Goal: Task Accomplishment & Management: Use online tool/utility

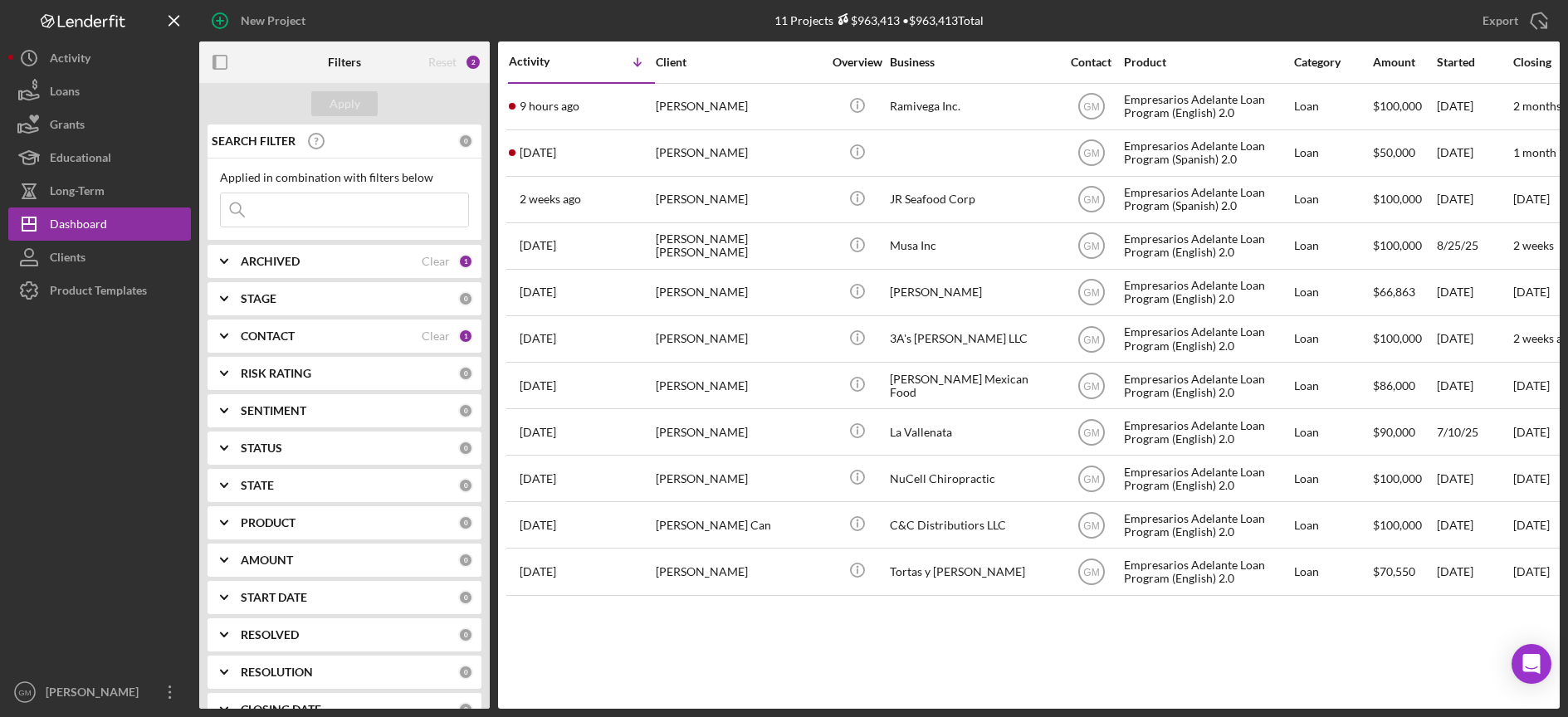
click at [244, 330] on icon "Icon/Expander" at bounding box center [224, 335] width 41 height 41
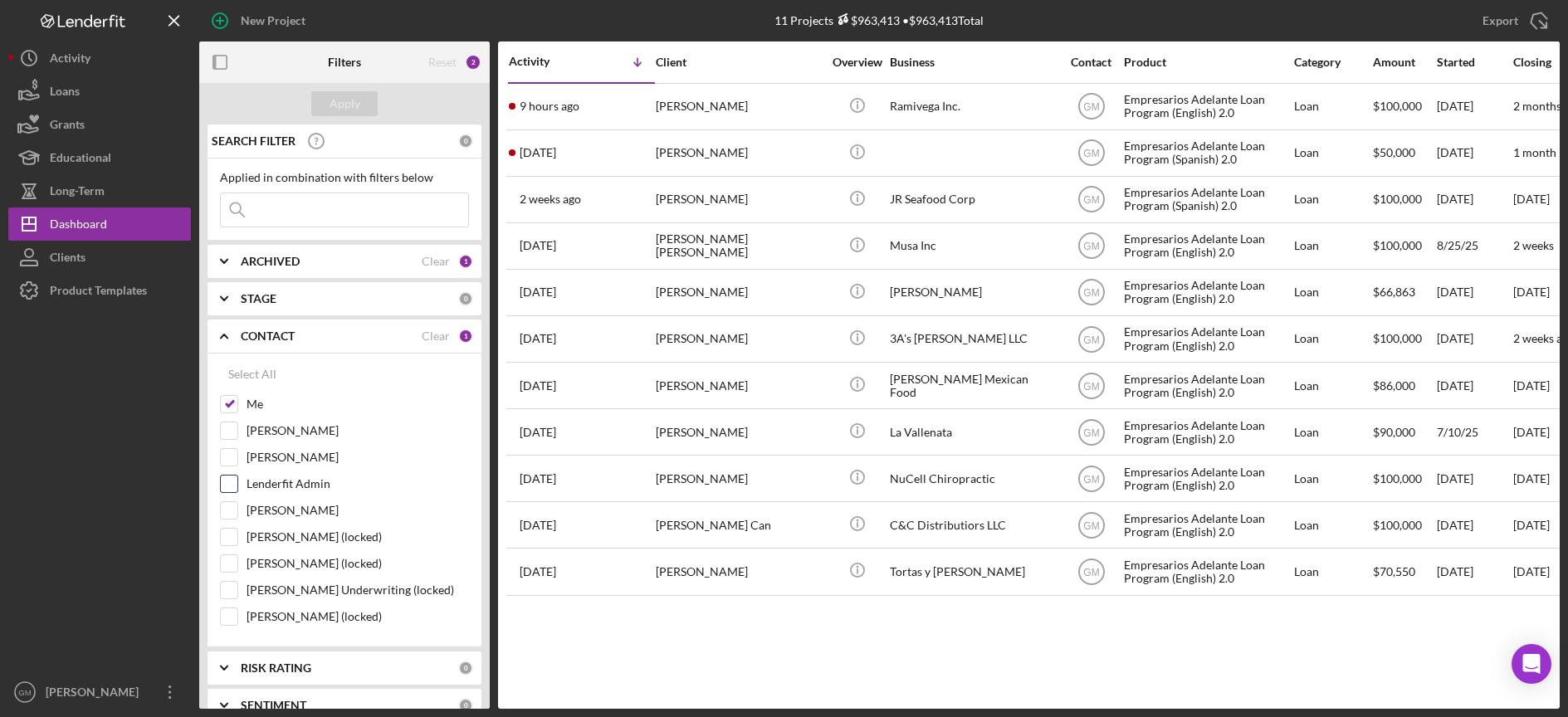
drag, startPoint x: 233, startPoint y: 509, endPoint x: 271, endPoint y: 476, distance: 50.3
click at [233, 509] on input "Willan Rivera" at bounding box center [229, 511] width 16 height 16
checkbox input "true"
click at [332, 106] on div "Apply" at bounding box center [345, 103] width 31 height 25
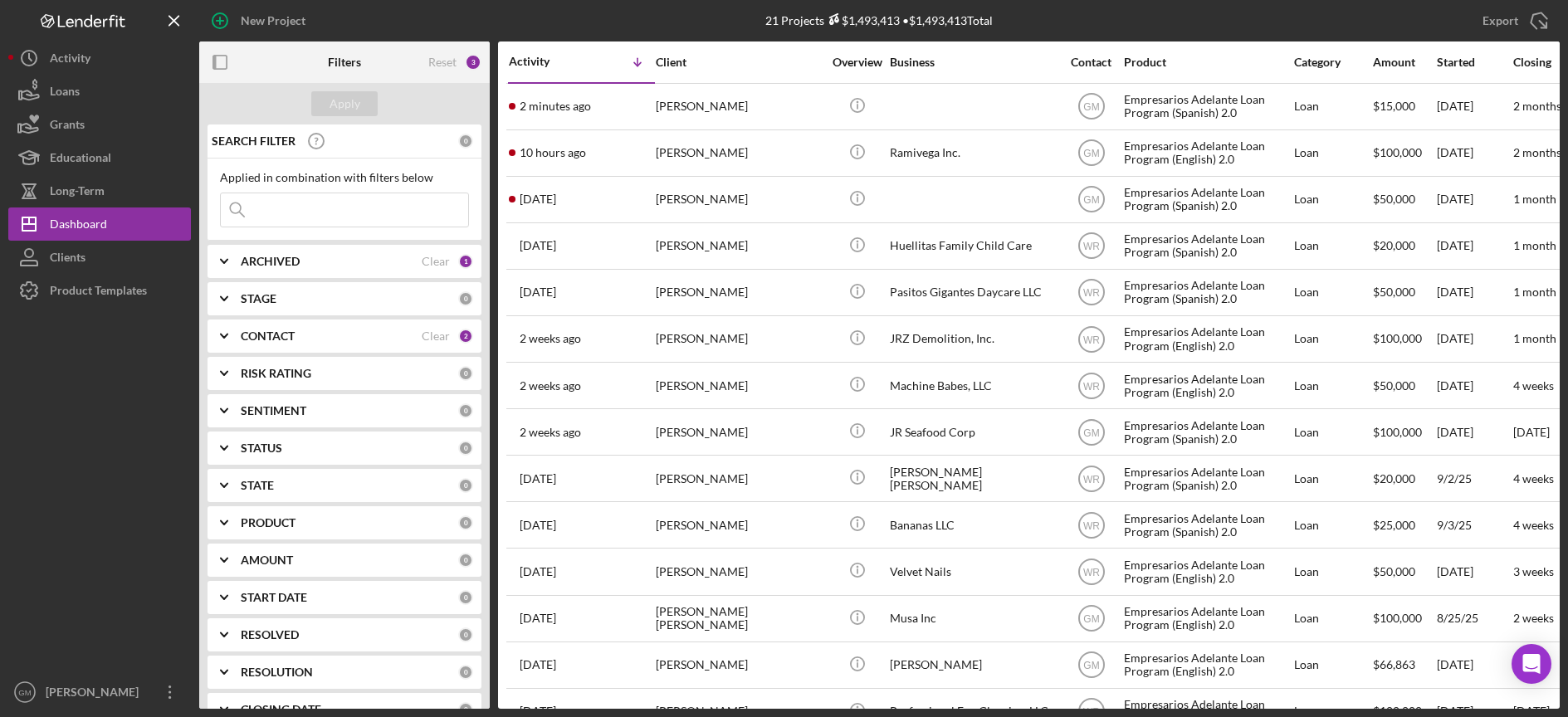
scroll to position [4, 0]
